Goal: Information Seeking & Learning: Understand process/instructions

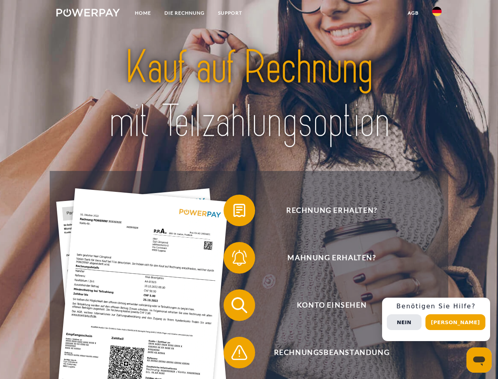
click at [88, 14] on img at bounding box center [88, 13] width 64 height 8
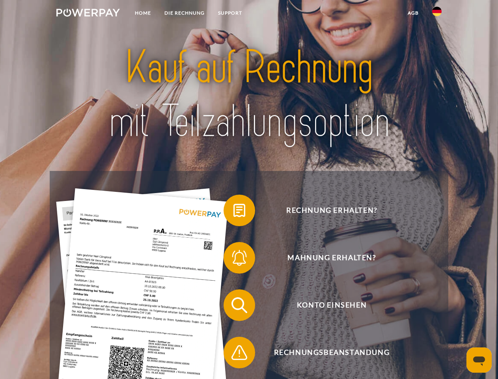
click at [437, 14] on img at bounding box center [437, 11] width 9 height 9
click at [413, 13] on link "agb" at bounding box center [413, 13] width 24 height 14
click at [234, 212] on span at bounding box center [227, 210] width 39 height 39
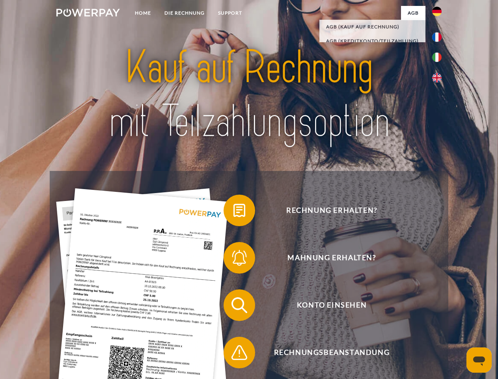
click at [234, 259] on span at bounding box center [227, 257] width 39 height 39
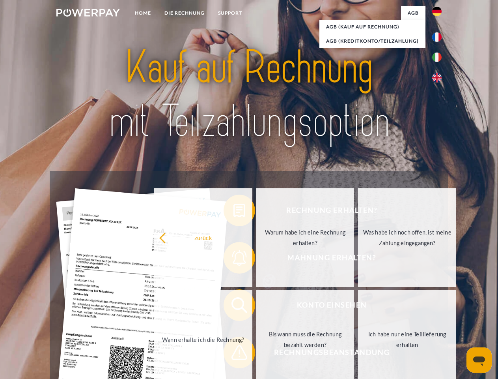
click at [257, 307] on link "Bis wann muss die Rechnung bezahlt werden?" at bounding box center [306, 339] width 98 height 99
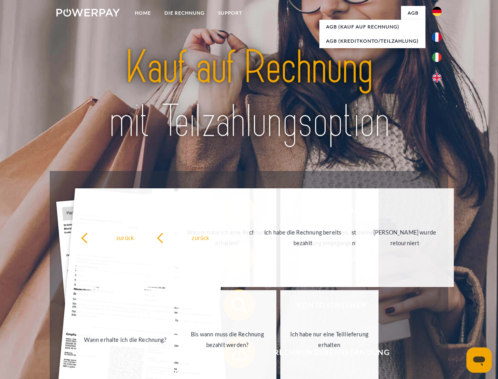
click at [234, 354] on span at bounding box center [227, 352] width 39 height 39
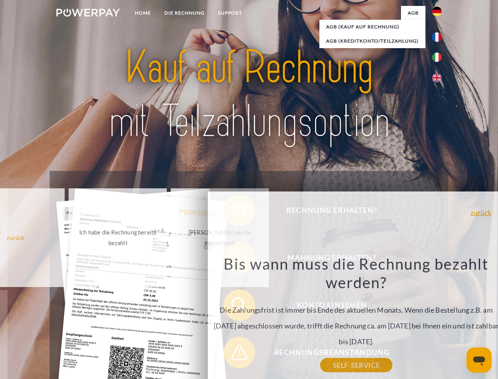
click at [439, 319] on div "Rechnung erhalten? Mahnung erhalten? Konto einsehen" at bounding box center [249, 329] width 399 height 316
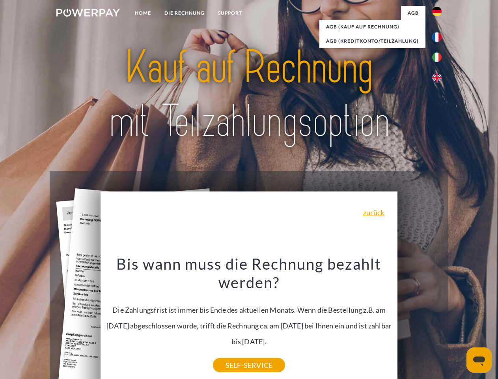
click at [420, 321] on span "Konto einsehen" at bounding box center [331, 305] width 193 height 32
click at [459, 322] on header "Home DIE RECHNUNG SUPPORT" at bounding box center [249, 272] width 498 height 545
